Goal: Information Seeking & Learning: Learn about a topic

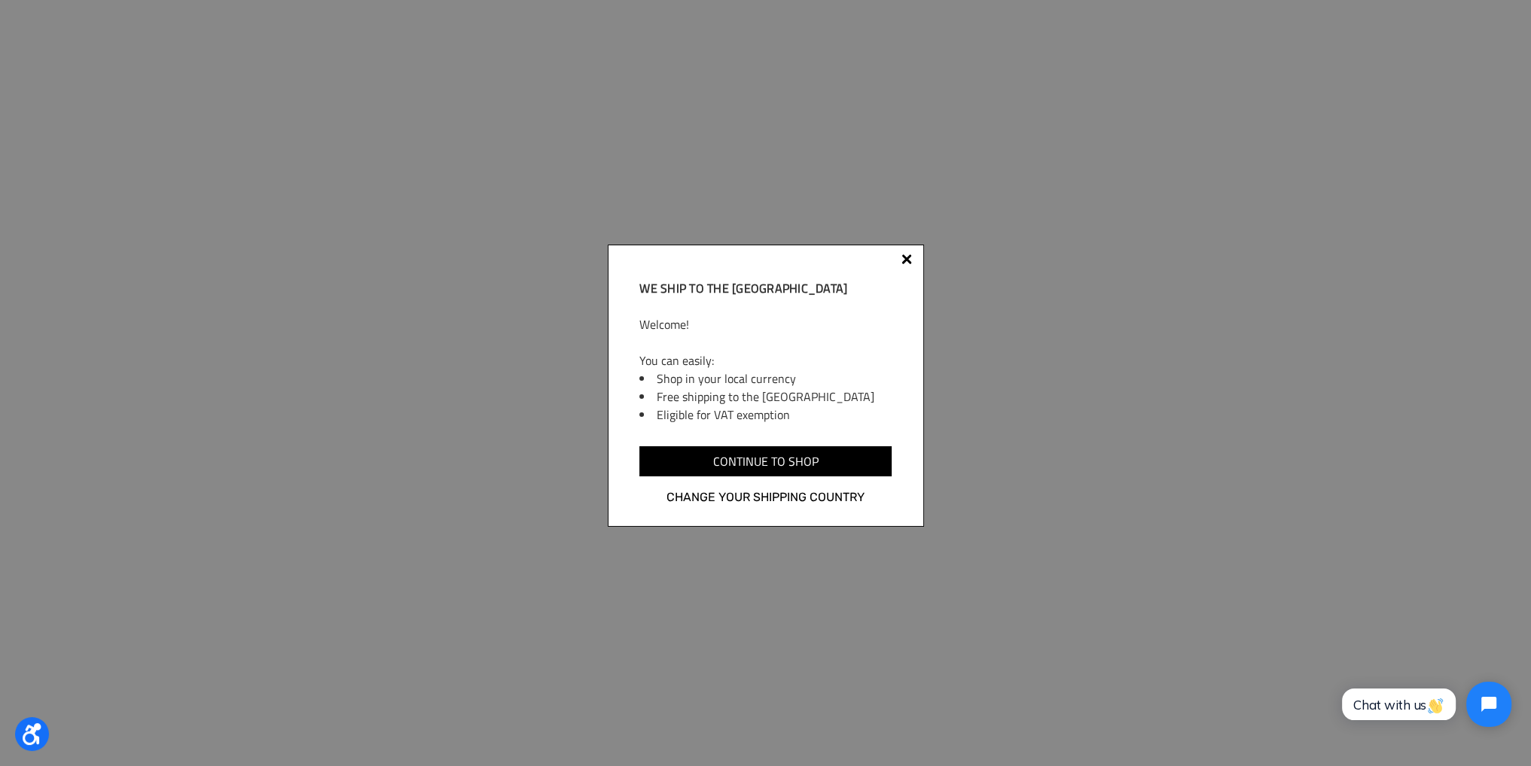
click at [906, 260] on div at bounding box center [906, 259] width 11 height 11
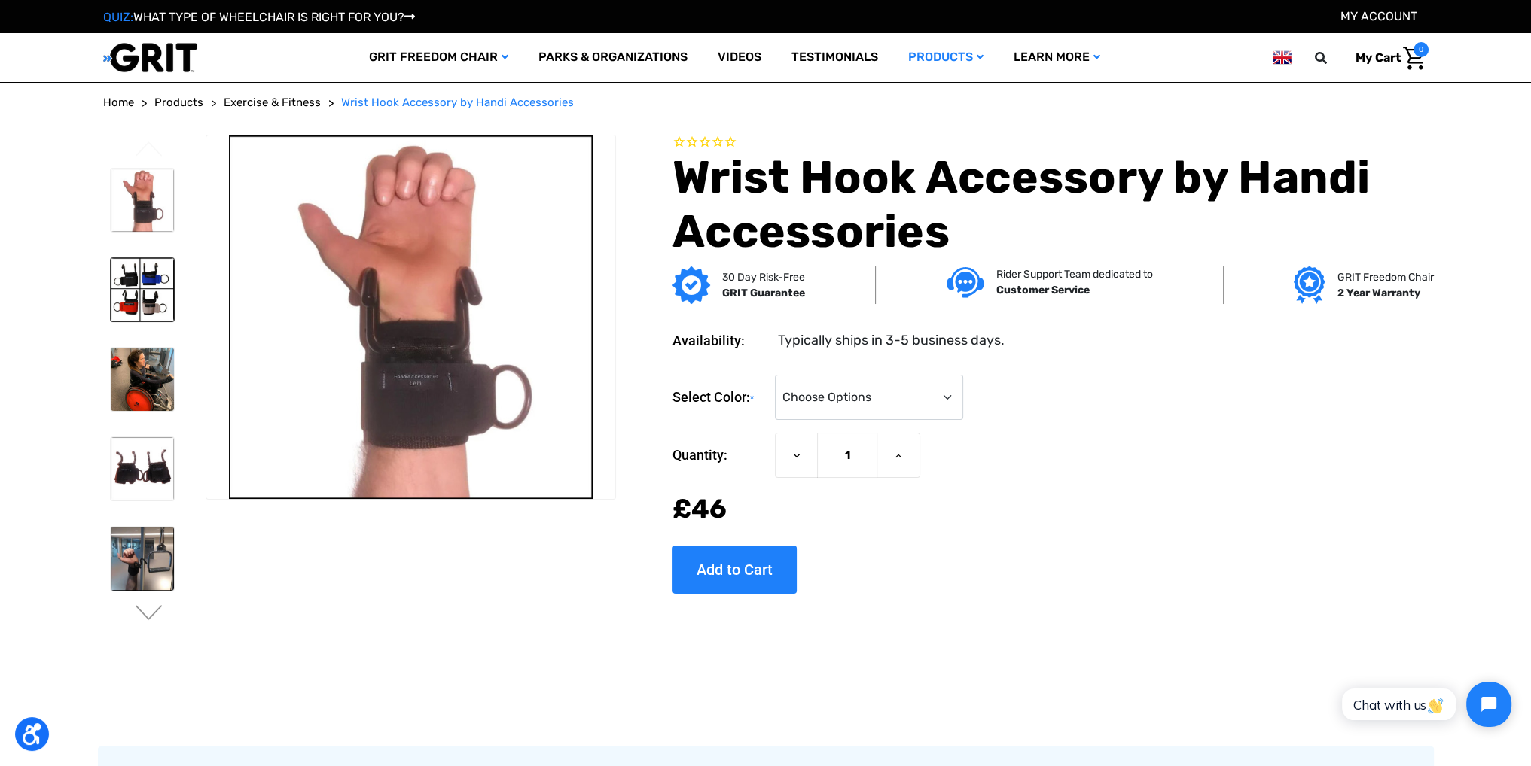
click at [128, 288] on img at bounding box center [142, 289] width 63 height 63
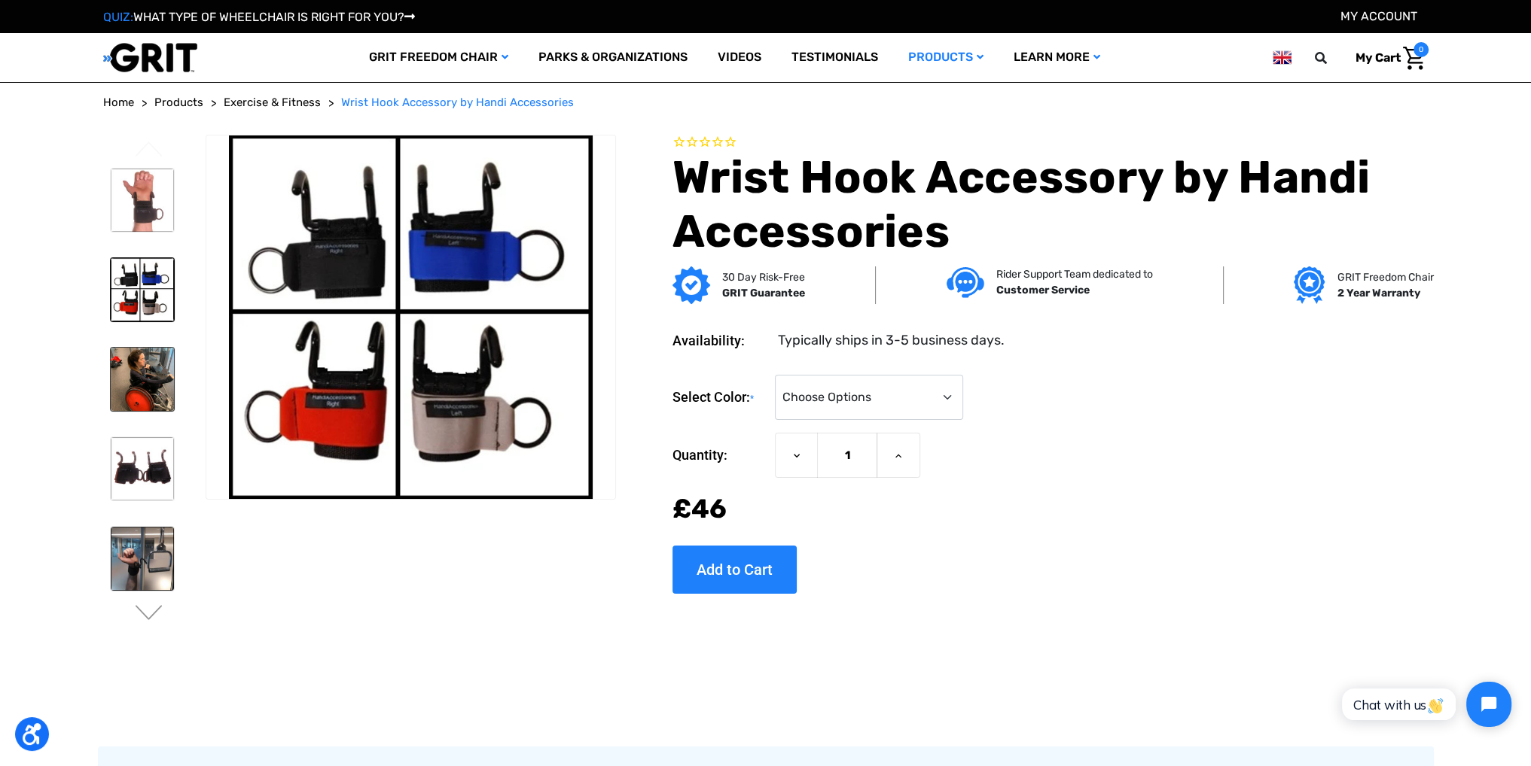
click at [157, 369] on img at bounding box center [142, 379] width 63 height 63
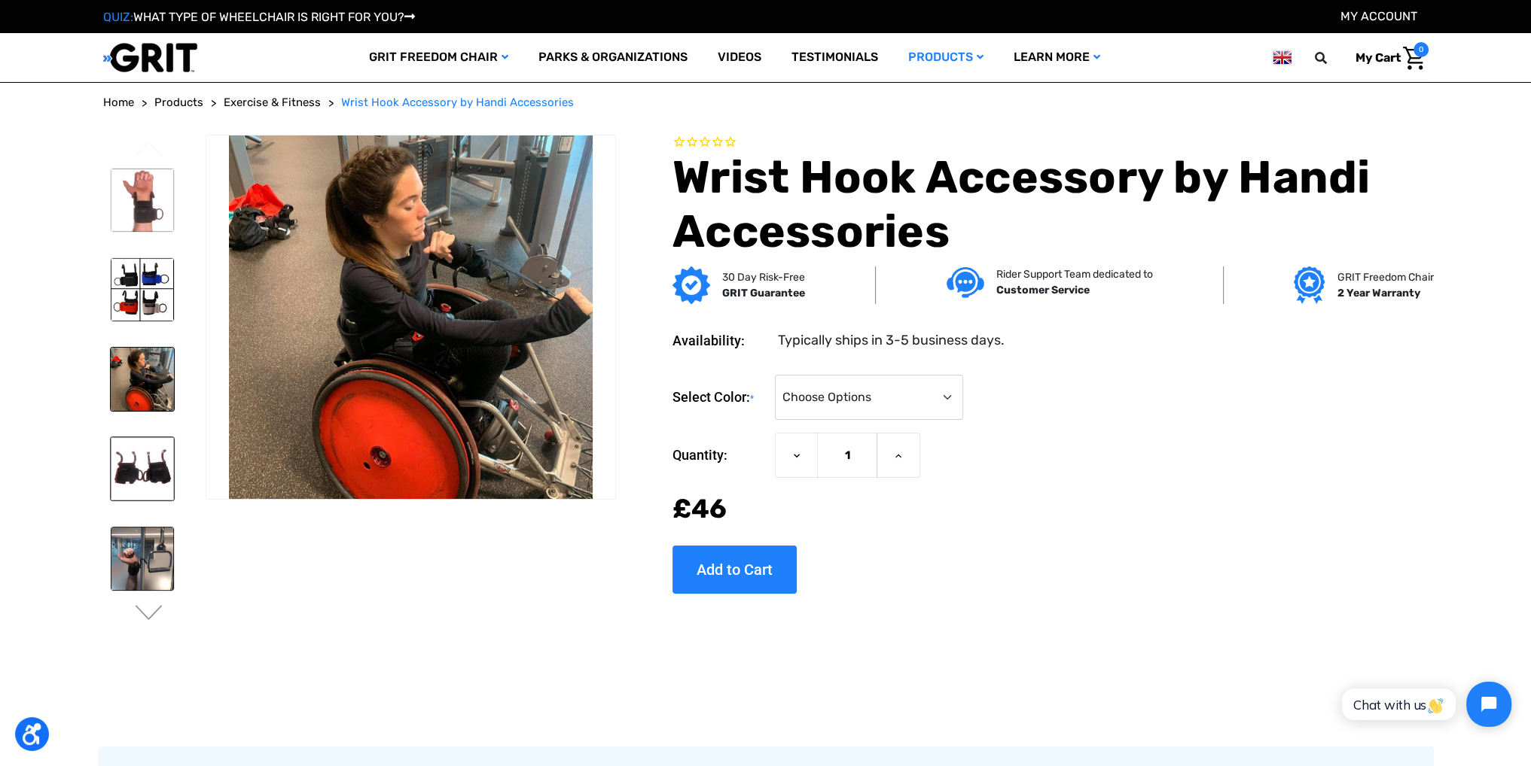
click at [155, 448] on img at bounding box center [142, 468] width 63 height 63
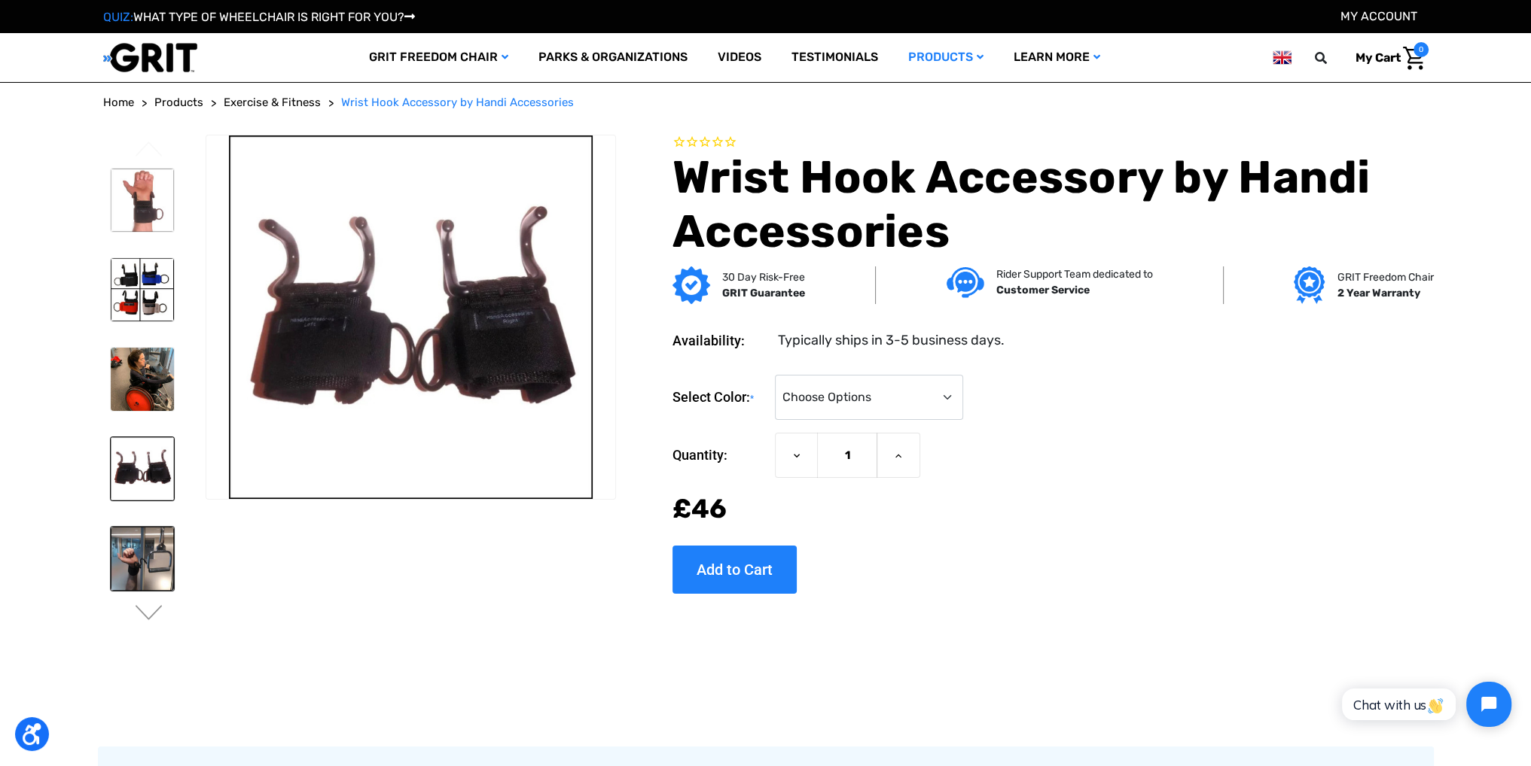
click at [157, 558] on img at bounding box center [142, 558] width 63 height 63
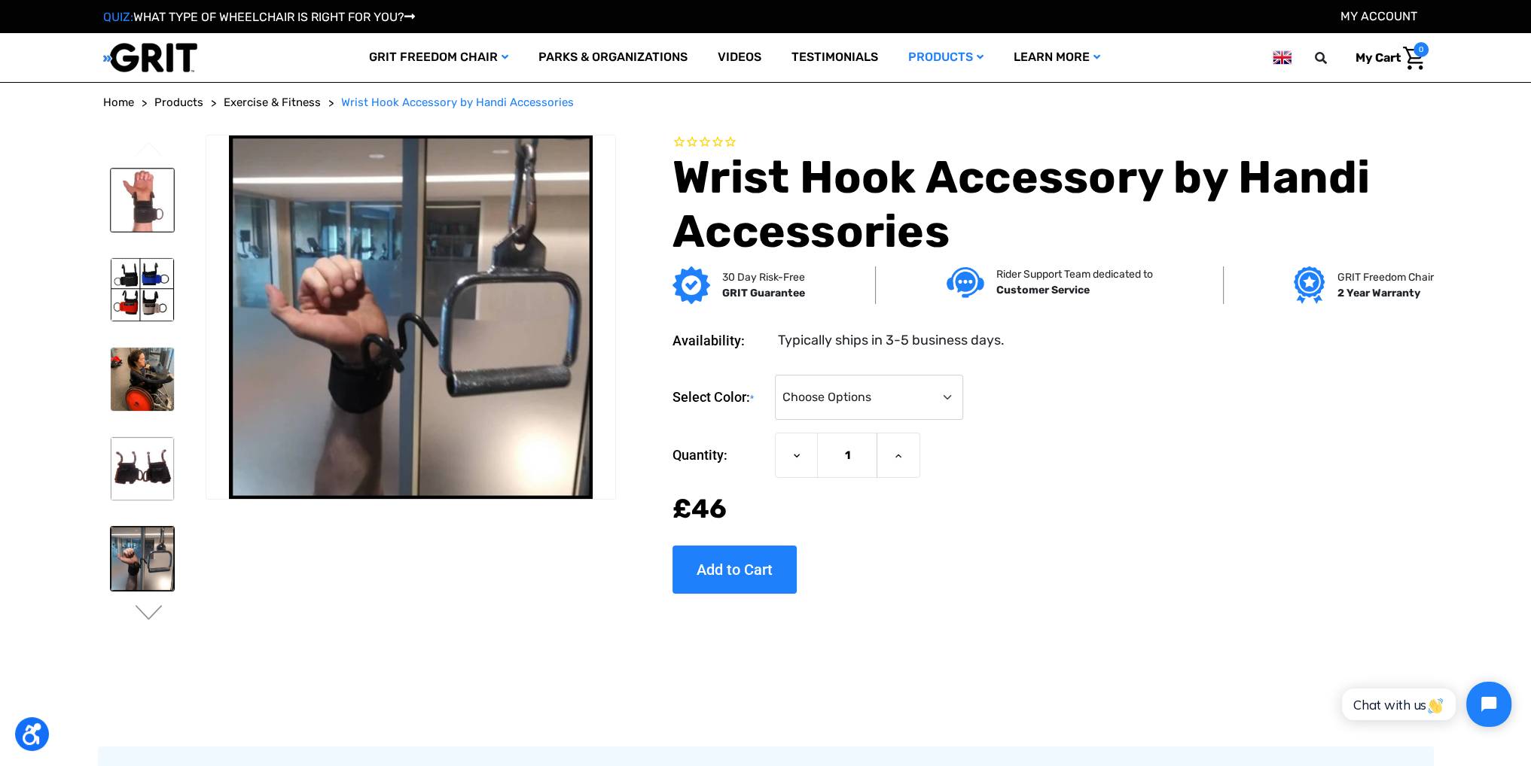
click at [142, 206] on img at bounding box center [142, 200] width 63 height 63
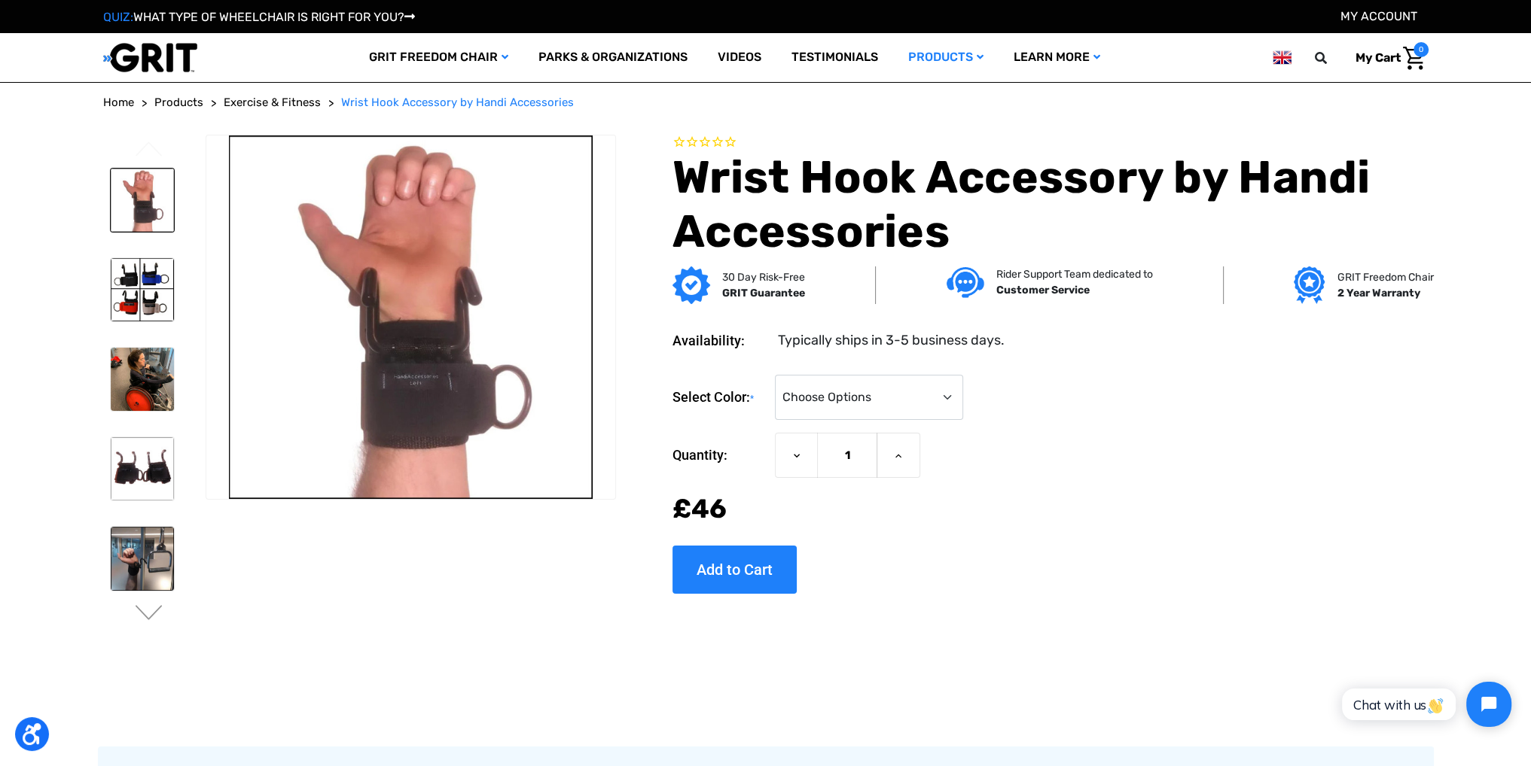
click at [152, 374] on img at bounding box center [142, 379] width 63 height 63
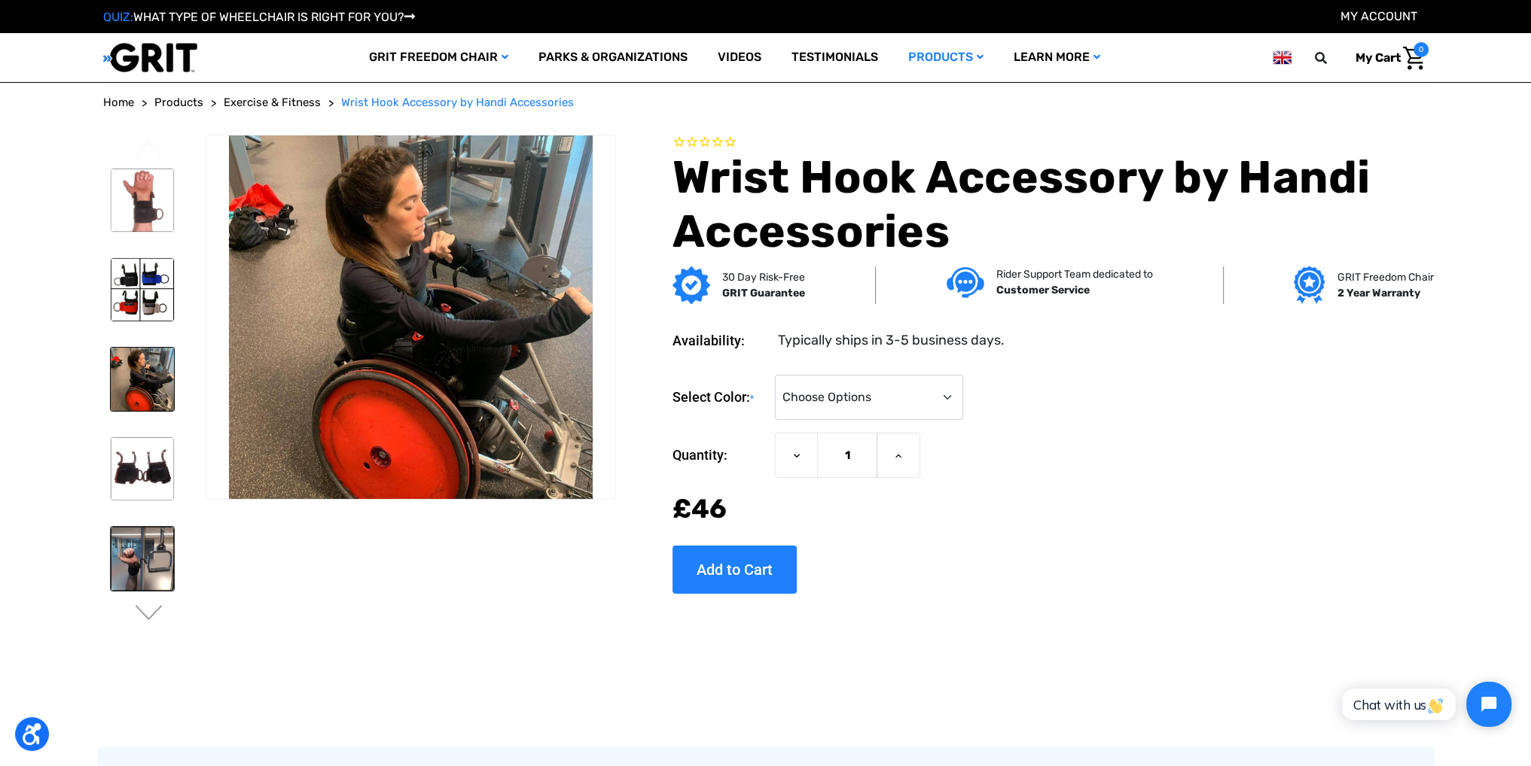
click at [162, 565] on img at bounding box center [142, 558] width 63 height 63
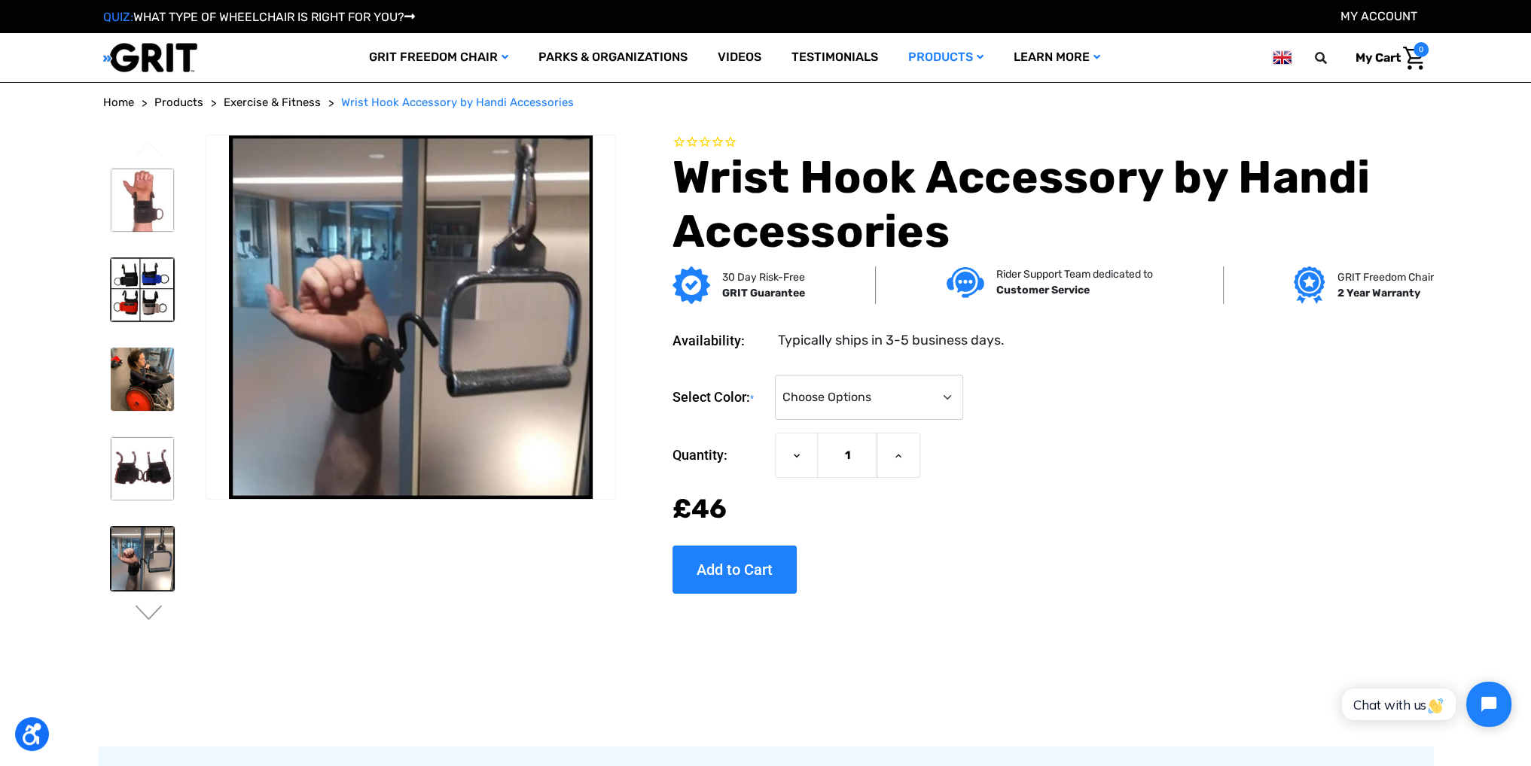
drag, startPoint x: 181, startPoint y: 291, endPoint x: 154, endPoint y: 285, distance: 27.2
click at [180, 291] on ul "Previous Next" at bounding box center [154, 385] width 102 height 501
drag, startPoint x: 154, startPoint y: 285, endPoint x: 153, endPoint y: 207, distance: 77.6
click at [154, 282] on img at bounding box center [142, 289] width 63 height 63
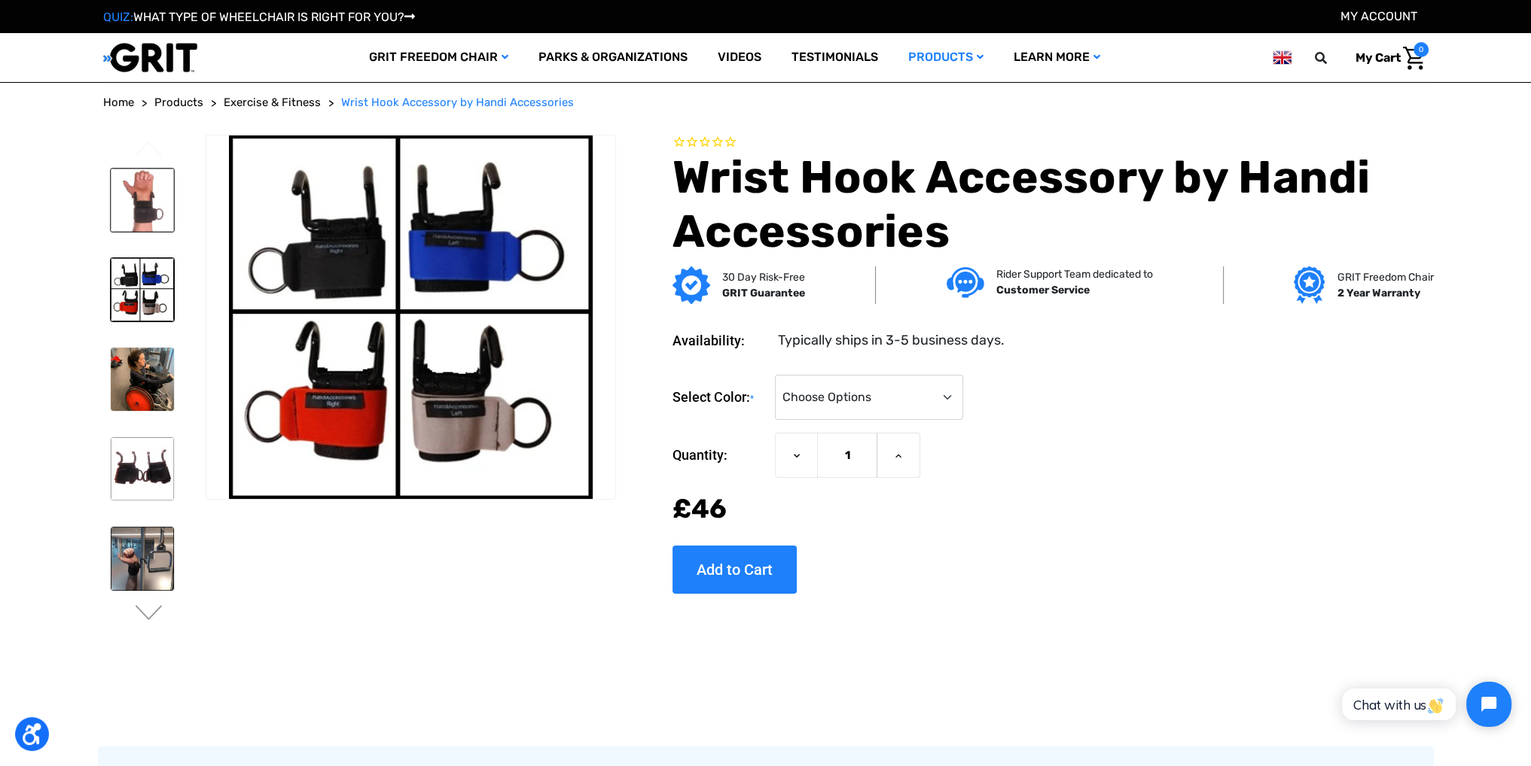
click at [154, 204] on img at bounding box center [142, 200] width 63 height 63
